Goal: Check status: Check status

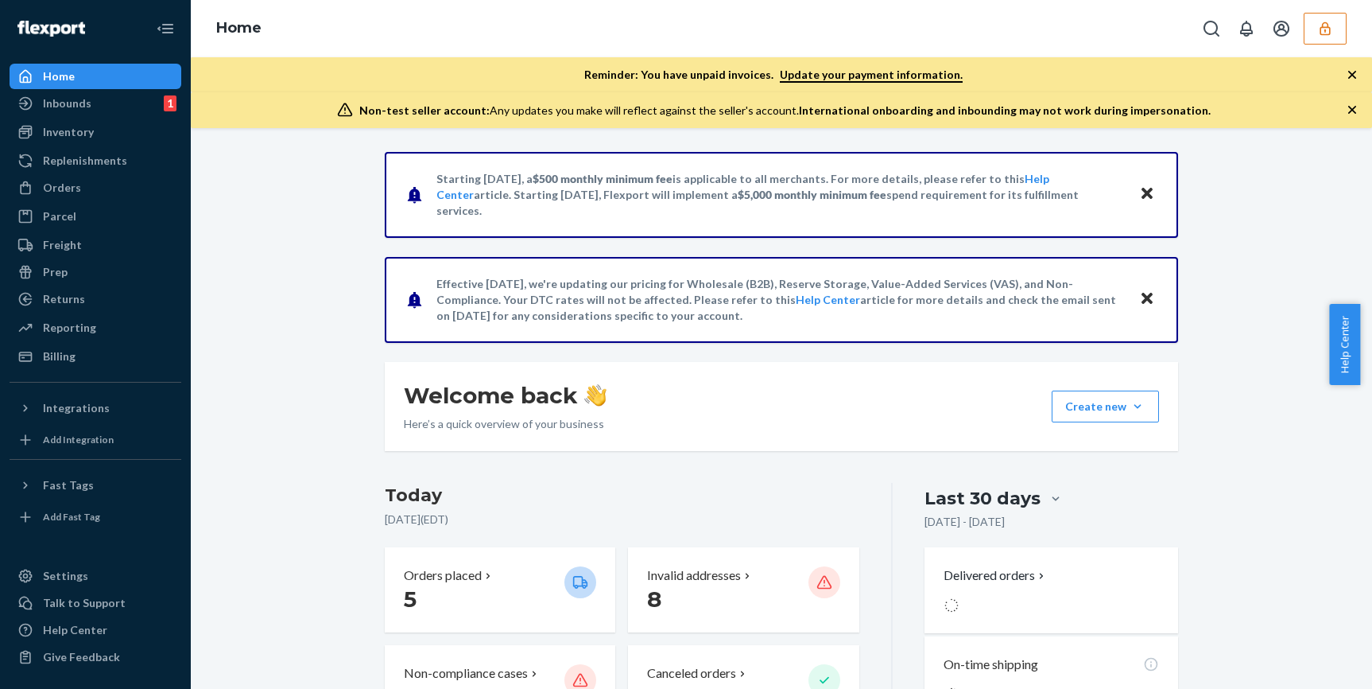
click at [1319, 21] on icon "button" at bounding box center [1326, 29] width 16 height 16
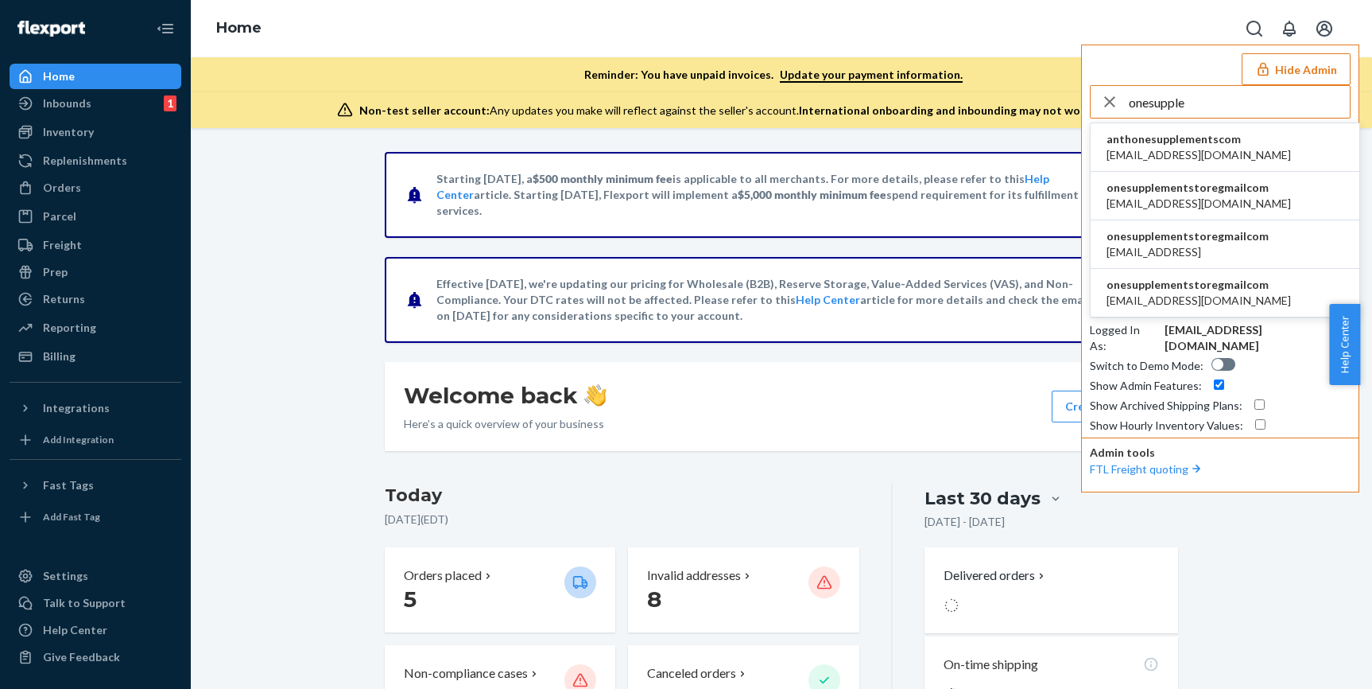
type input "onesupple"
click at [1231, 189] on span "onesupplementstoregmailcom" at bounding box center [1199, 188] width 184 height 16
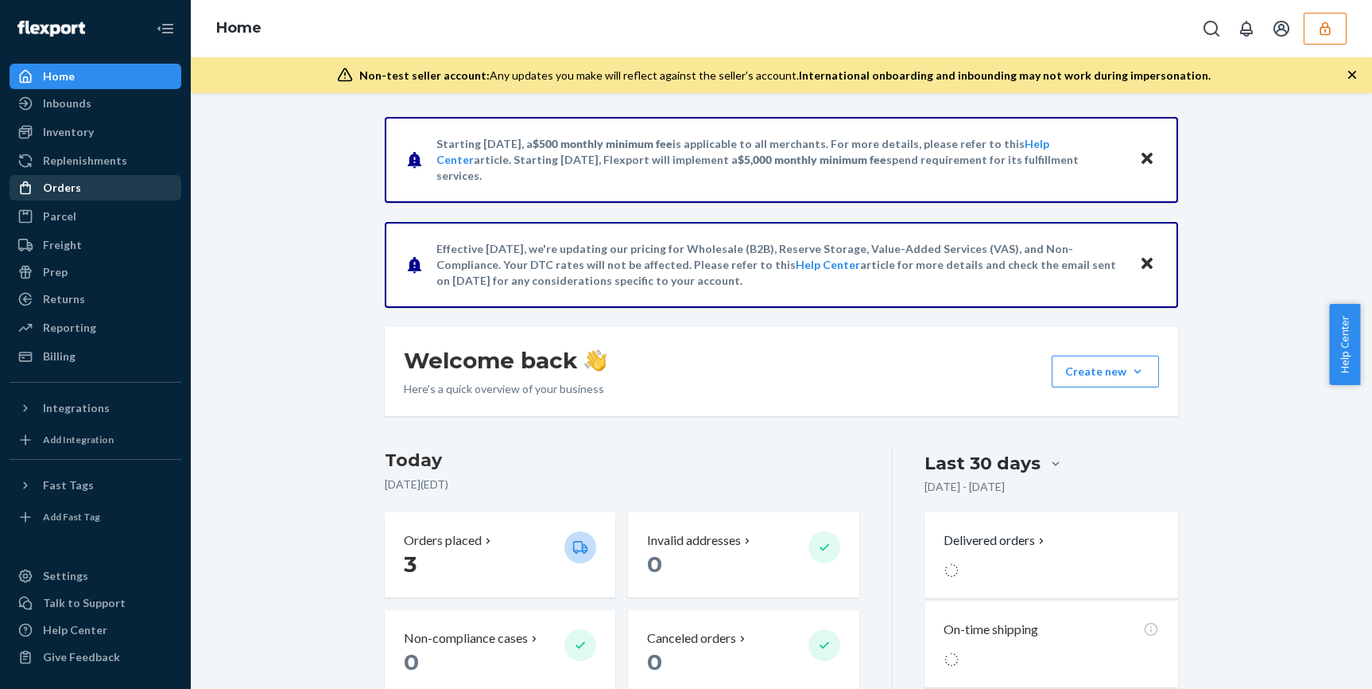
click at [68, 192] on div "Orders" at bounding box center [62, 188] width 38 height 16
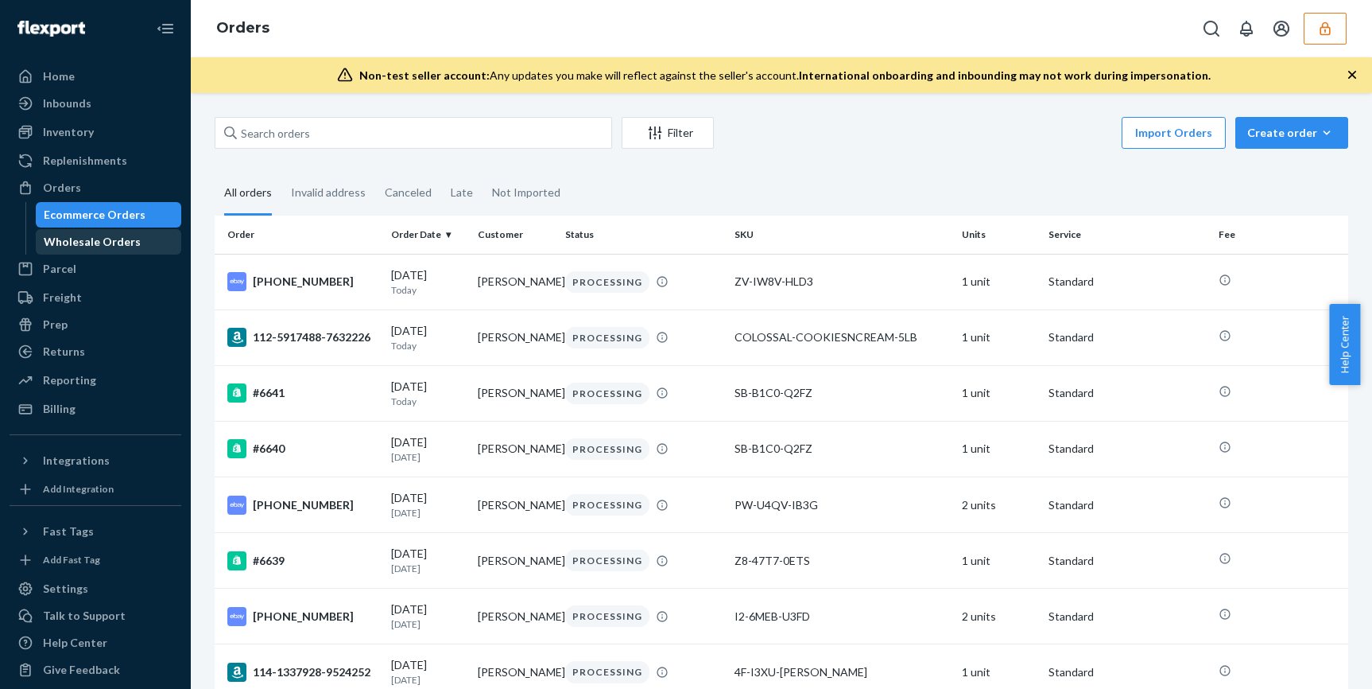
click at [66, 231] on div "Wholesale Orders" at bounding box center [108, 242] width 143 height 22
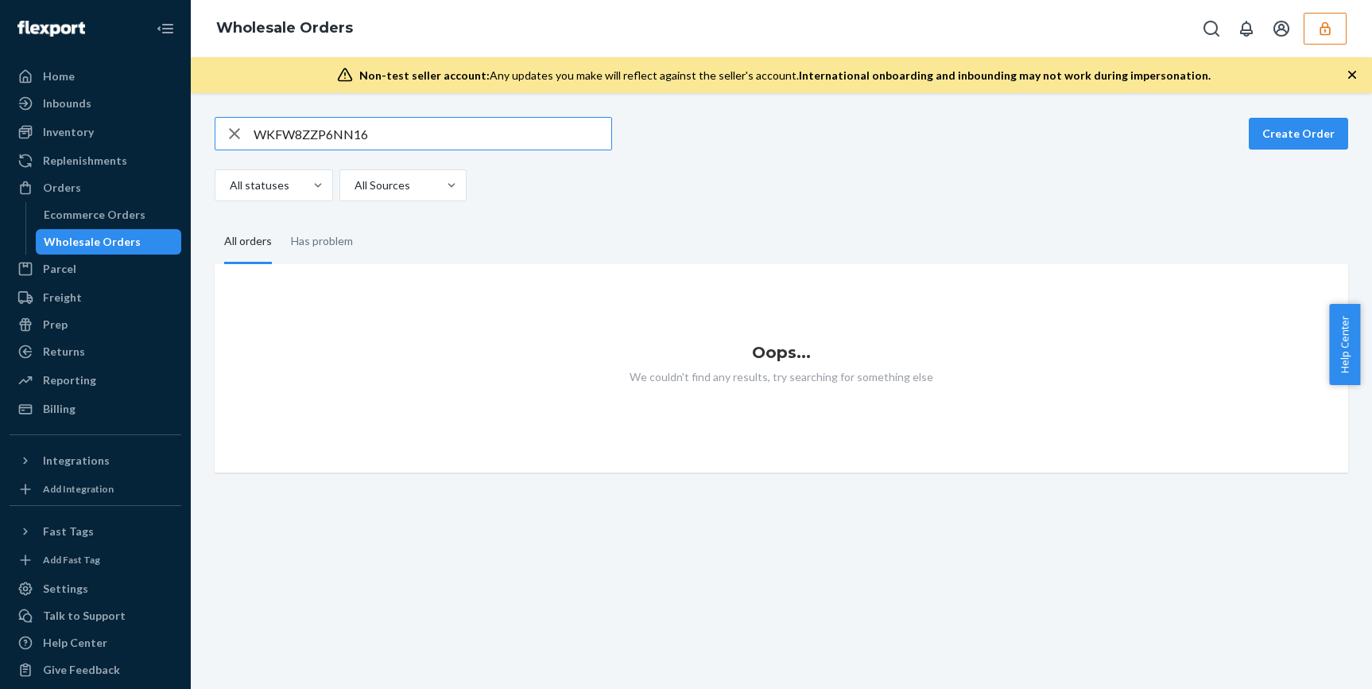
type input "WKFW8ZZP6NN16"
click at [105, 173] on ul "Home Inbounds Shipping Plans Problems Inventory Products Replenishments Orders …" at bounding box center [96, 243] width 172 height 358
click at [106, 161] on div "Replenishments" at bounding box center [85, 161] width 84 height 16
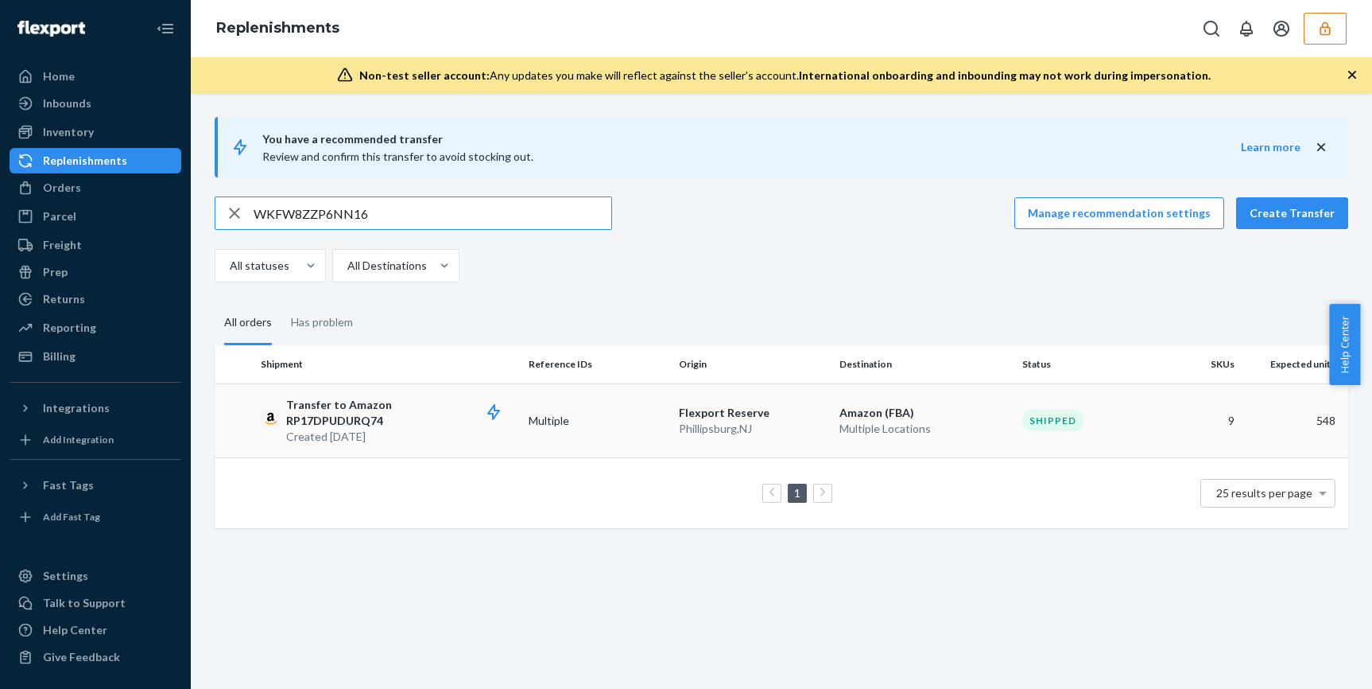
type input "WKFW8ZZP6NN16"
click at [650, 430] on td "Multiple" at bounding box center [597, 420] width 150 height 74
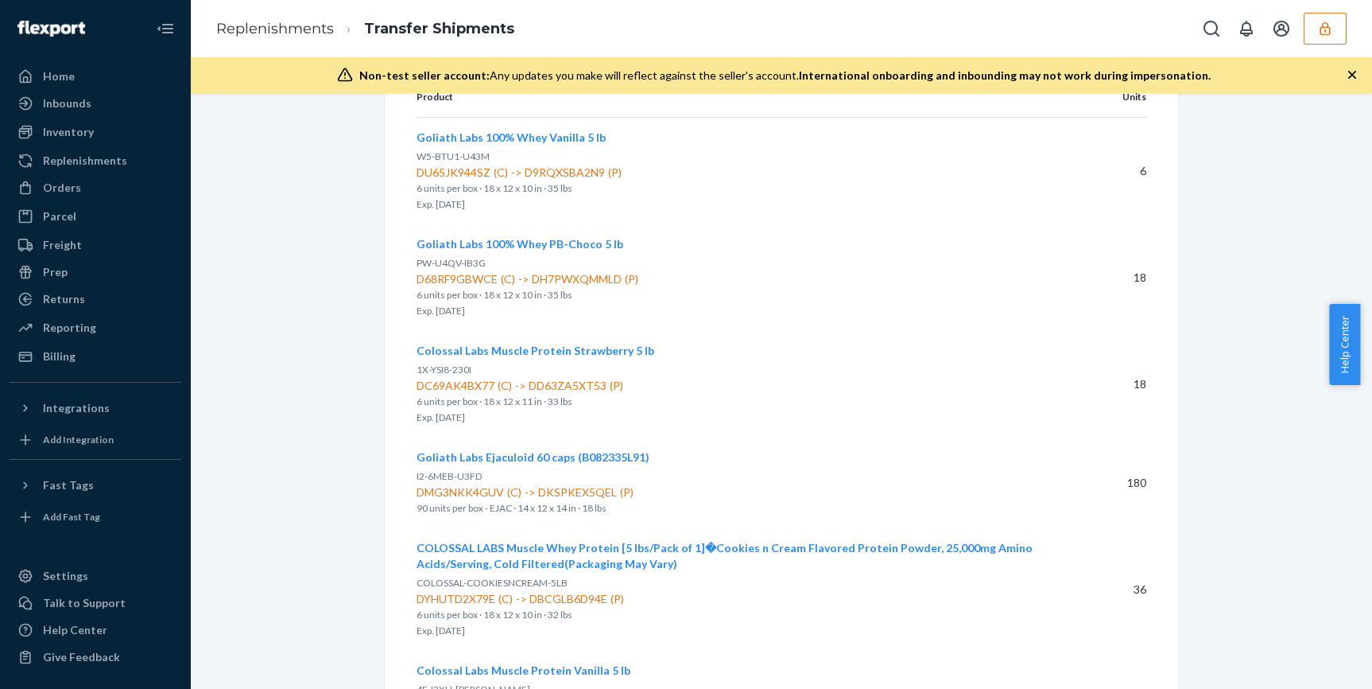
scroll to position [541, 0]
